Goal: Navigation & Orientation: Find specific page/section

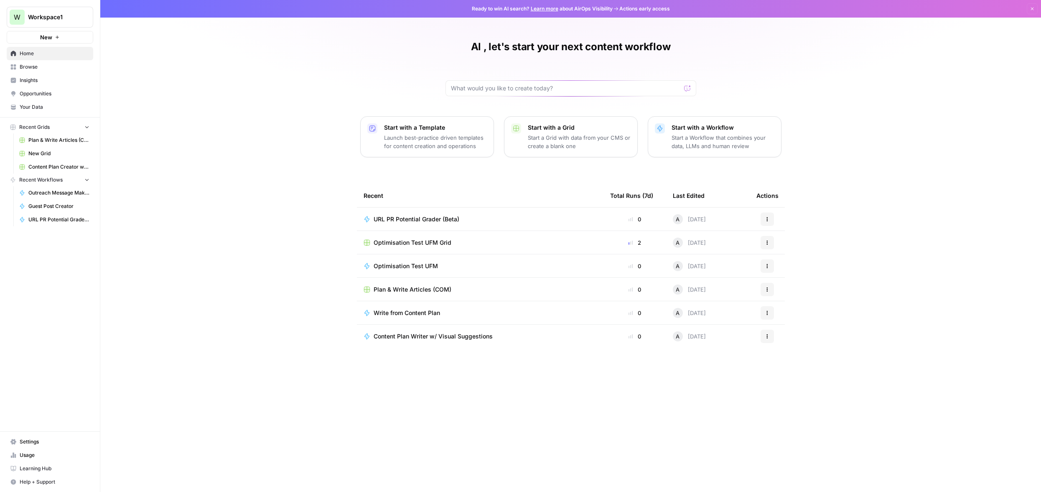
drag, startPoint x: 36, startPoint y: 64, endPoint x: 64, endPoint y: 75, distance: 30.4
click at [36, 64] on span "Browse" at bounding box center [55, 67] width 70 height 8
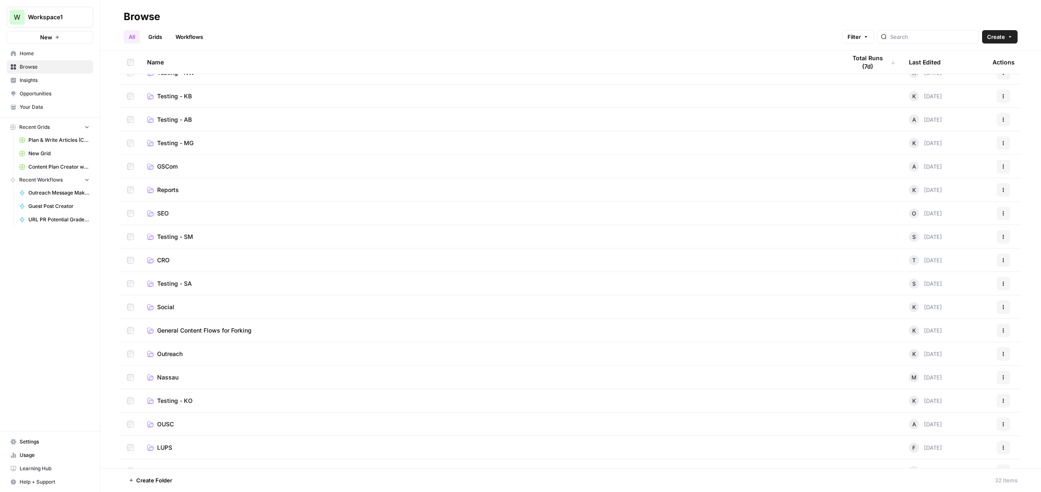
scroll to position [72, 0]
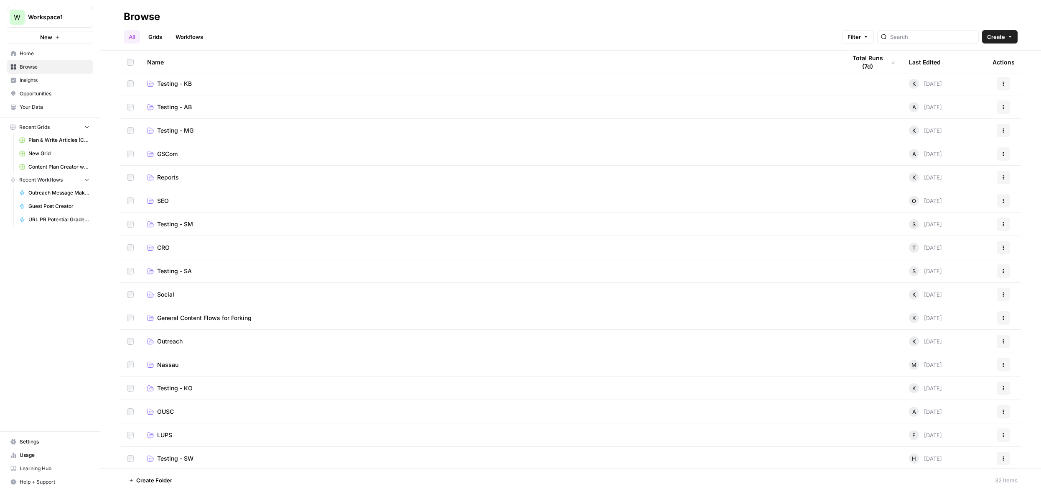
click at [188, 226] on span "Testing - SM" at bounding box center [175, 224] width 36 height 8
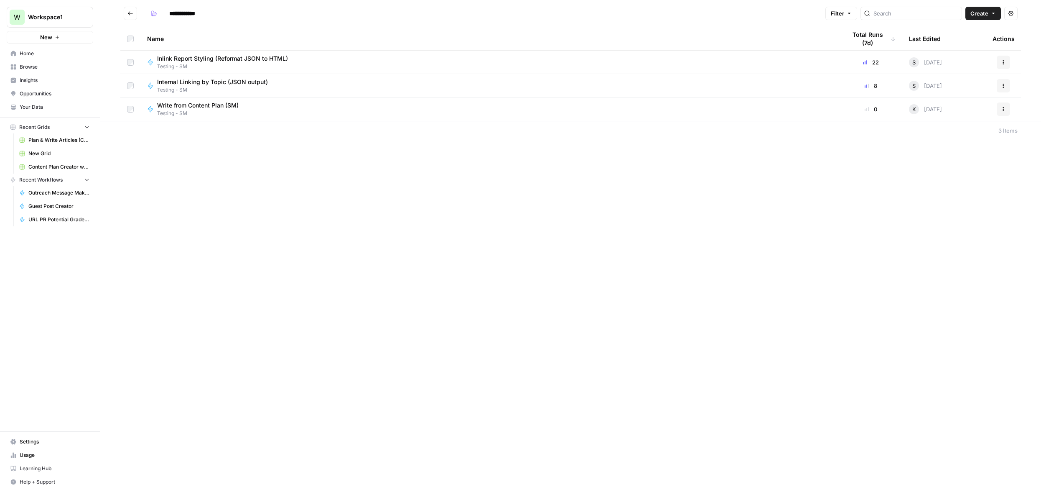
click at [45, 108] on span "Your Data" at bounding box center [55, 107] width 70 height 8
